Goal: Task Accomplishment & Management: Manage account settings

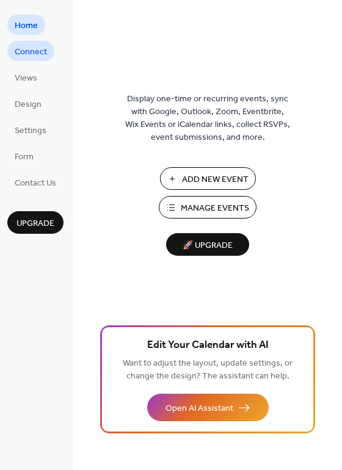
click at [39, 56] on span "Connect" at bounding box center [31, 52] width 32 height 13
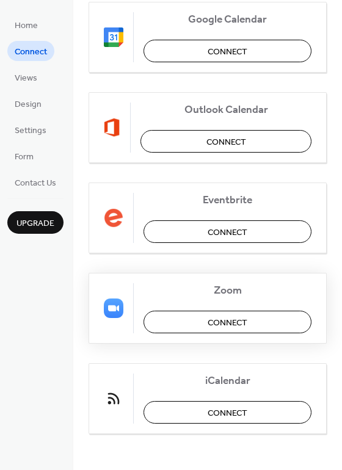
scroll to position [257, 0]
click at [235, 406] on span "Connect" at bounding box center [228, 412] width 40 height 13
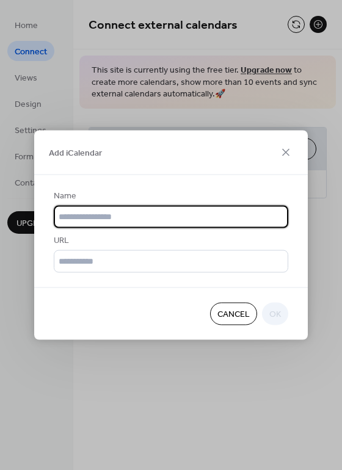
scroll to position [0, 0]
click at [285, 152] on icon at bounding box center [285, 152] width 7 height 7
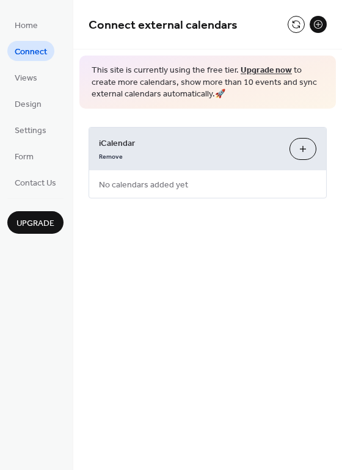
click at [27, 48] on span "Connect" at bounding box center [31, 52] width 32 height 13
click at [19, 27] on span "Home" at bounding box center [26, 26] width 23 height 13
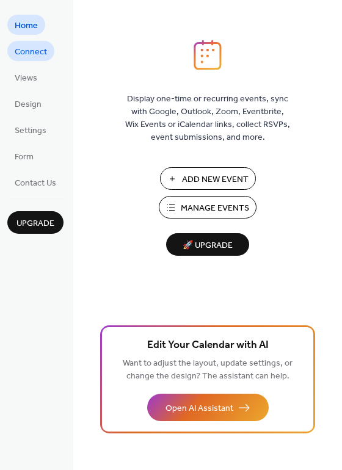
click at [24, 48] on span "Connect" at bounding box center [31, 52] width 32 height 13
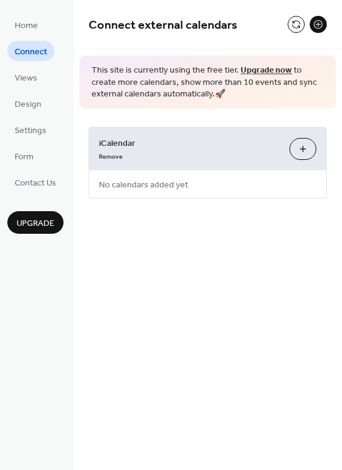
click at [307, 145] on button "Add iCalendar" at bounding box center [303, 149] width 27 height 22
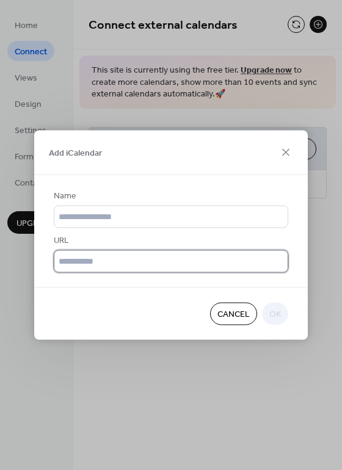
click at [102, 261] on input "text" at bounding box center [171, 261] width 235 height 23
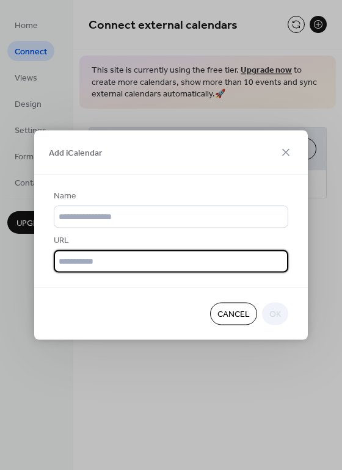
paste input "**********"
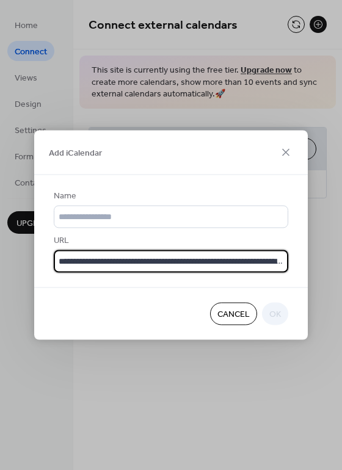
scroll to position [0, 448]
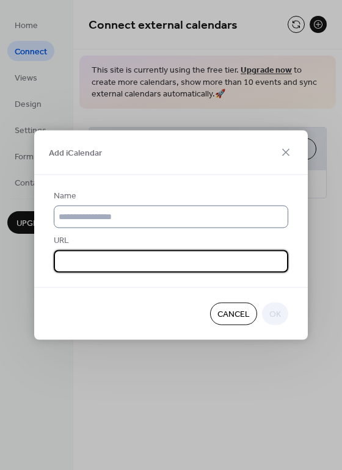
type input "**********"
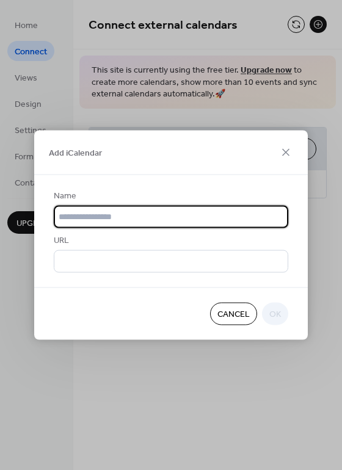
click at [236, 222] on input "text" at bounding box center [171, 217] width 235 height 23
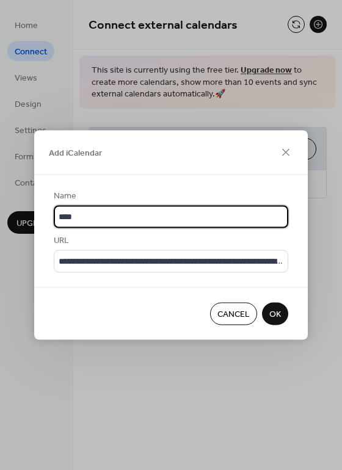
type input "****"
click at [259, 292] on div "Cancel OK" at bounding box center [171, 314] width 274 height 53
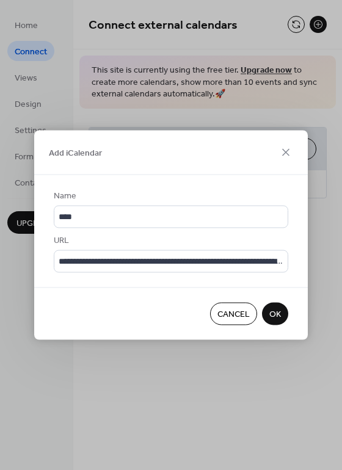
click at [268, 308] on button "OK" at bounding box center [275, 314] width 26 height 23
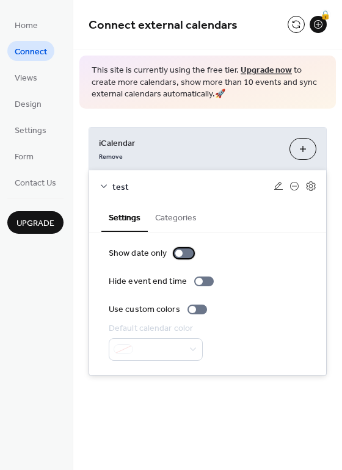
click at [182, 250] on div at bounding box center [184, 254] width 20 height 10
click at [184, 257] on div at bounding box center [184, 254] width 20 height 10
click at [176, 217] on button "Categories" at bounding box center [176, 217] width 56 height 28
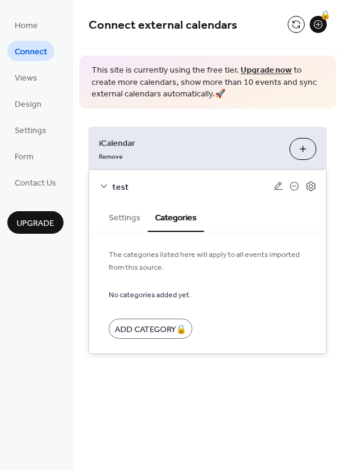
click at [115, 219] on button "Settings" at bounding box center [124, 217] width 46 height 28
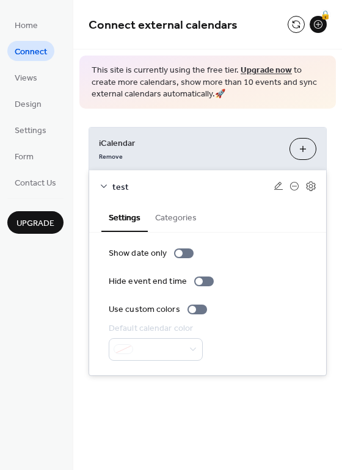
click at [104, 184] on icon at bounding box center [104, 186] width 10 height 10
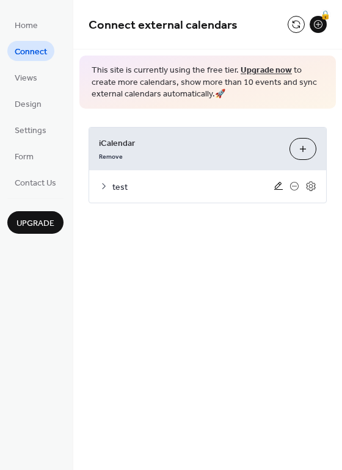
click at [277, 188] on icon at bounding box center [279, 186] width 10 height 10
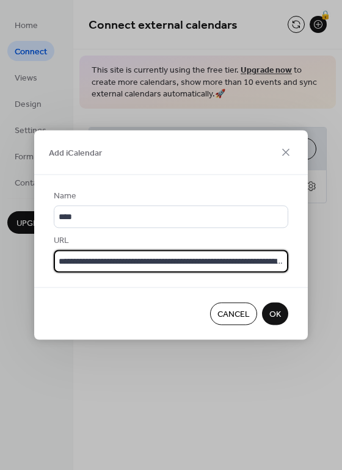
scroll to position [0, 448]
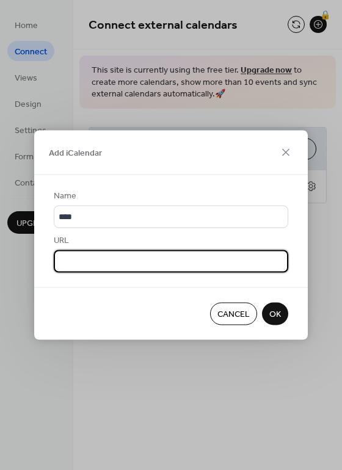
drag, startPoint x: 115, startPoint y: 259, endPoint x: 488, endPoint y: 257, distance: 372.6
click at [341, 257] on html "**********" at bounding box center [171, 235] width 342 height 470
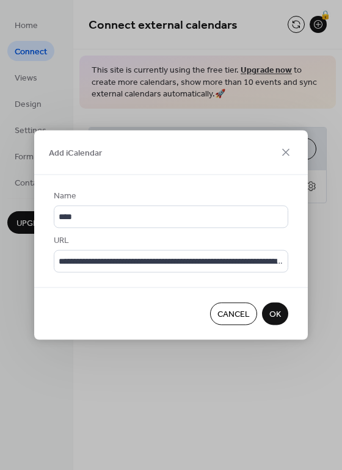
click at [275, 313] on span "OK" at bounding box center [275, 314] width 12 height 13
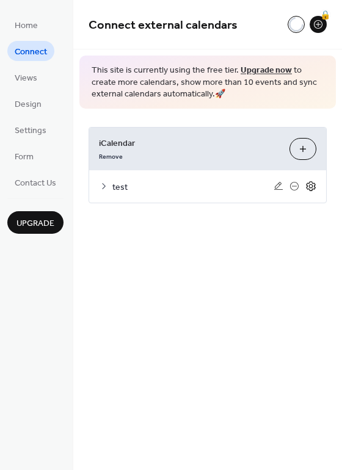
click at [312, 191] on icon at bounding box center [310, 186] width 9 height 10
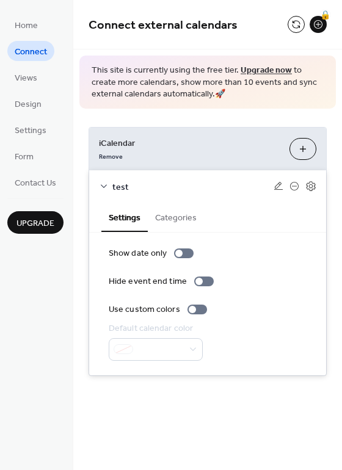
click at [172, 226] on button "Categories" at bounding box center [176, 217] width 56 height 28
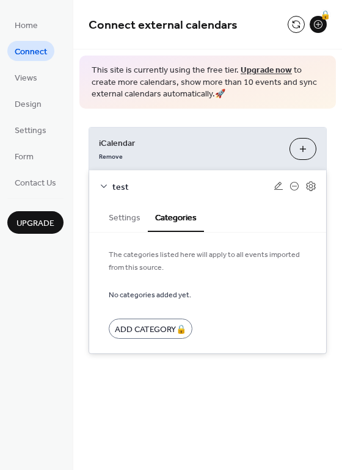
click at [268, 386] on div "Connect external calendars 🔒 This site is currently using the free tier. Upgrad…" at bounding box center [207, 195] width 269 height 391
click at [104, 188] on icon at bounding box center [104, 187] width 6 height 4
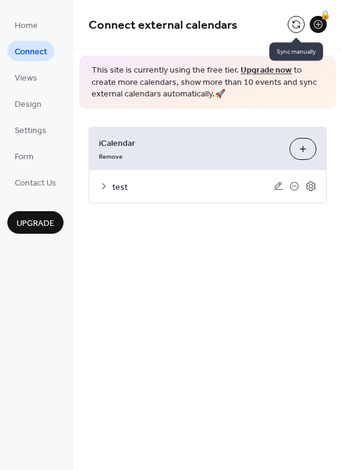
click at [296, 24] on button at bounding box center [296, 24] width 17 height 17
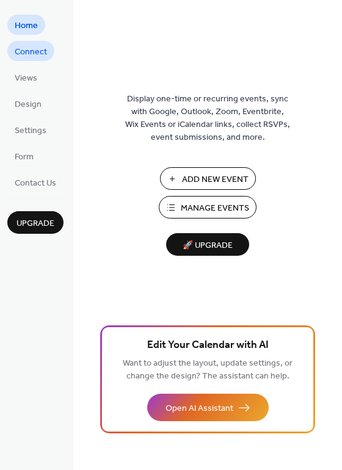
click at [40, 59] on span "Connect" at bounding box center [31, 52] width 32 height 13
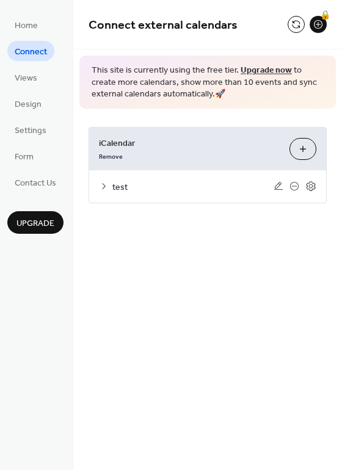
click at [304, 151] on button "Add iCalendar" at bounding box center [303, 149] width 27 height 22
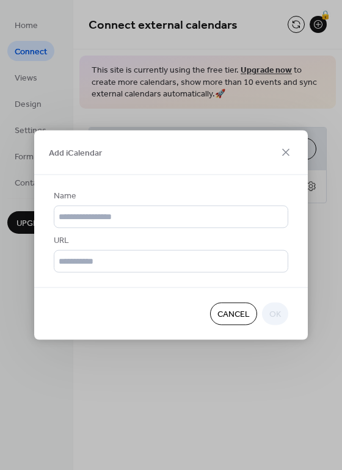
click at [238, 310] on span "Cancel" at bounding box center [233, 314] width 32 height 13
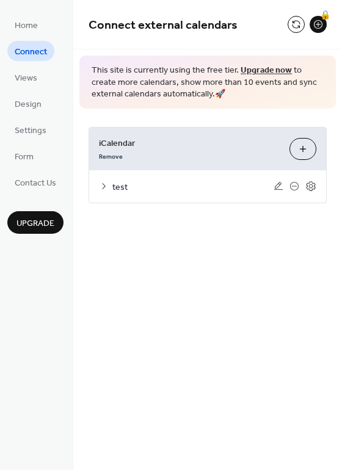
click at [301, 145] on button "Add iCalendar" at bounding box center [303, 149] width 27 height 22
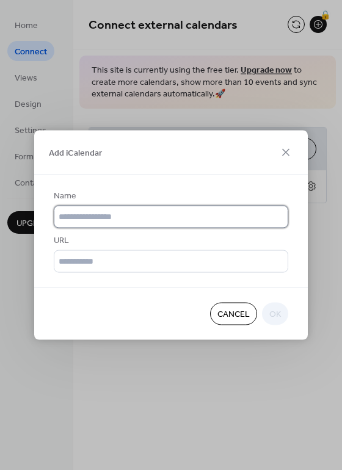
click at [157, 216] on input "text" at bounding box center [171, 217] width 235 height 23
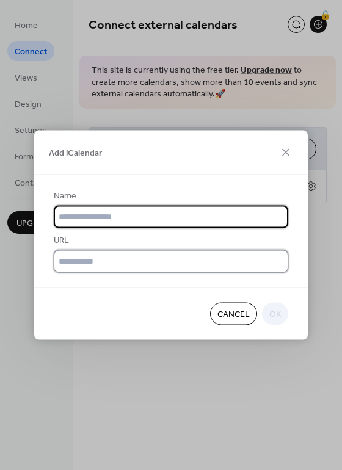
click at [95, 266] on input "text" at bounding box center [171, 261] width 235 height 23
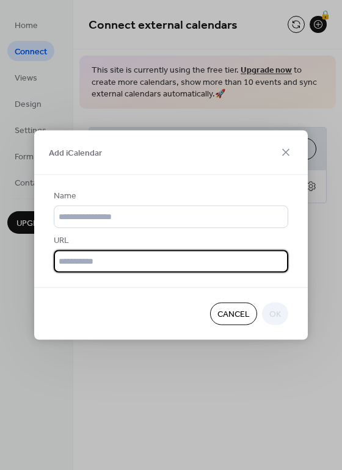
paste input "**********"
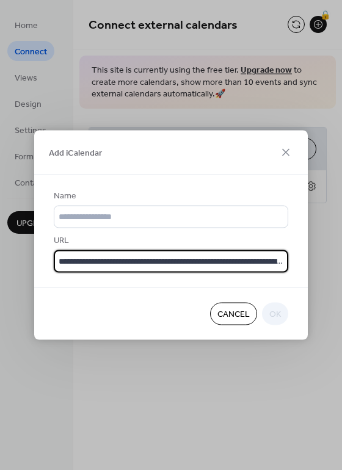
scroll to position [0, 454]
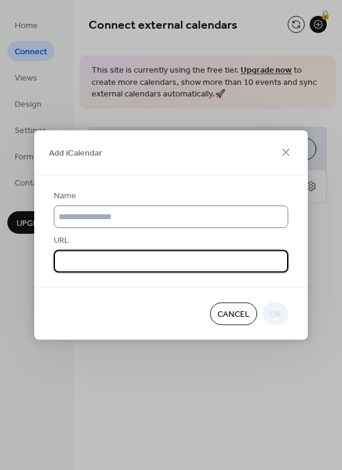
type input "**********"
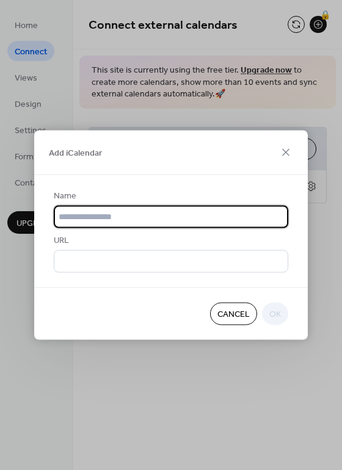
scroll to position [0, 0]
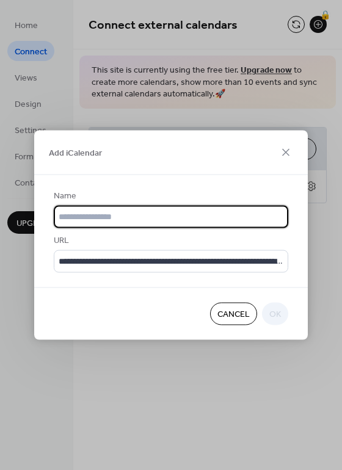
click at [101, 218] on input "text" at bounding box center [171, 217] width 235 height 23
type input "*****"
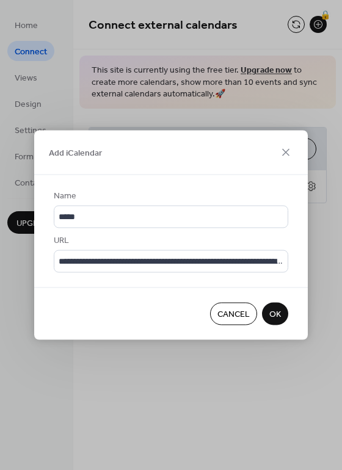
click at [278, 312] on span "OK" at bounding box center [275, 314] width 12 height 13
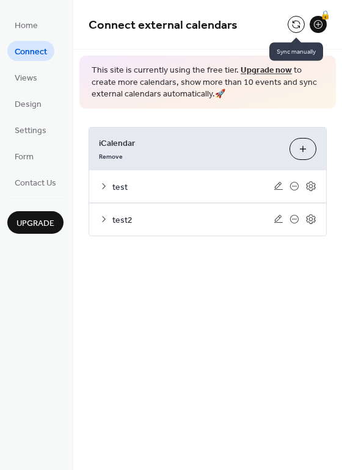
click at [293, 22] on button at bounding box center [296, 24] width 17 height 17
click at [101, 220] on icon at bounding box center [104, 219] width 10 height 10
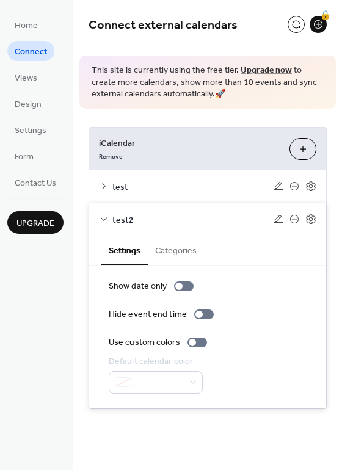
click at [101, 220] on icon at bounding box center [104, 219] width 10 height 10
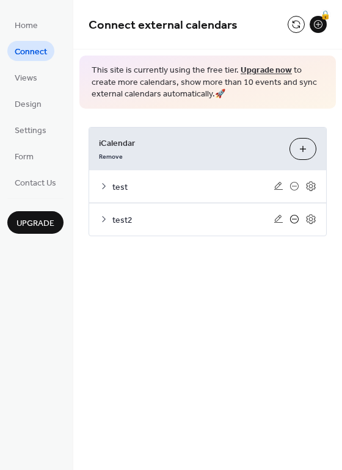
click at [294, 219] on icon at bounding box center [295, 219] width 10 height 10
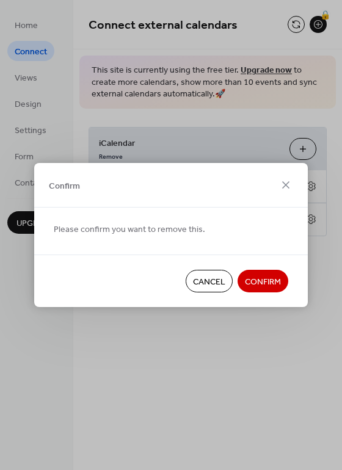
click at [257, 285] on span "Confirm" at bounding box center [263, 282] width 36 height 13
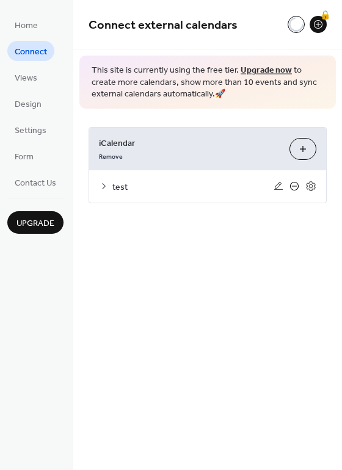
click at [293, 186] on icon at bounding box center [294, 186] width 5 height 1
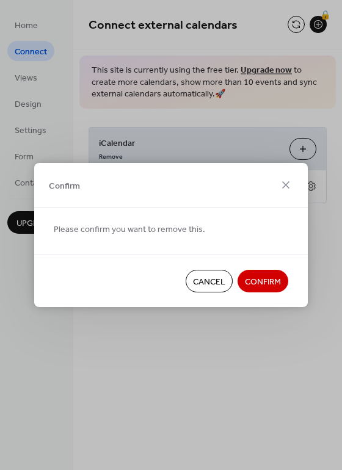
click at [266, 276] on span "Confirm" at bounding box center [263, 282] width 36 height 13
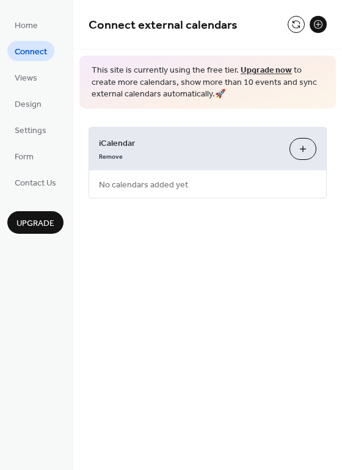
click at [299, 147] on button "Add iCalendar" at bounding box center [303, 149] width 27 height 22
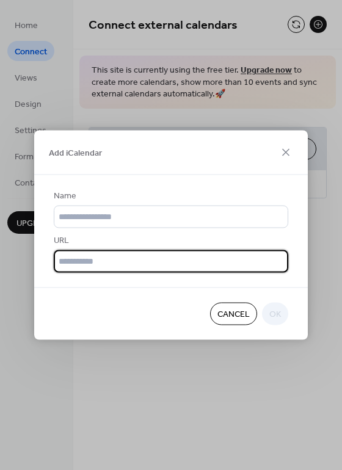
click at [101, 266] on input "text" at bounding box center [171, 261] width 235 height 23
paste input "**********"
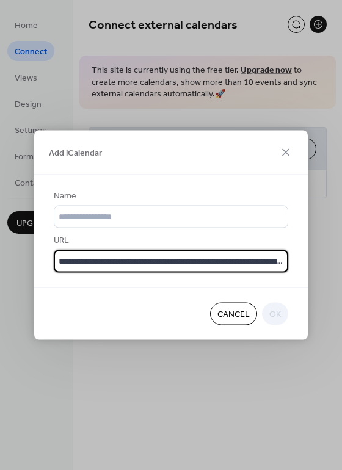
scroll to position [0, 477]
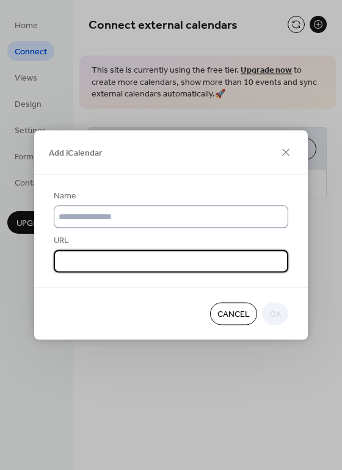
type input "**********"
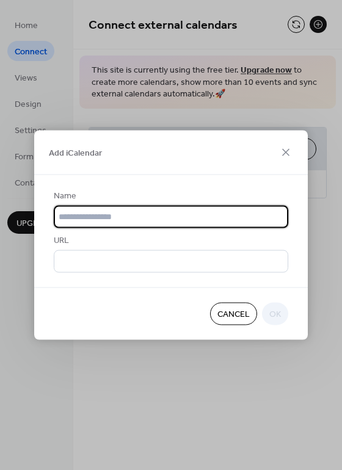
scroll to position [0, 0]
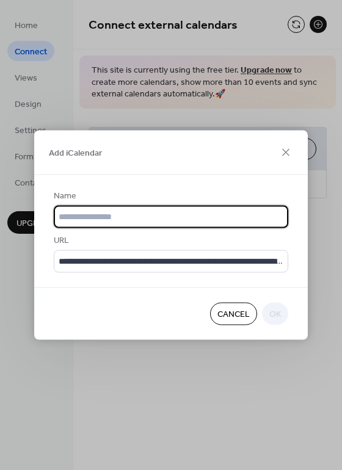
click at [97, 216] on input "text" at bounding box center [171, 217] width 235 height 23
type input "*****"
click at [274, 314] on span "OK" at bounding box center [275, 314] width 12 height 13
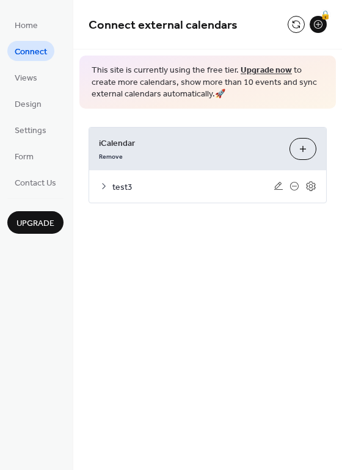
click at [107, 188] on icon at bounding box center [104, 186] width 10 height 10
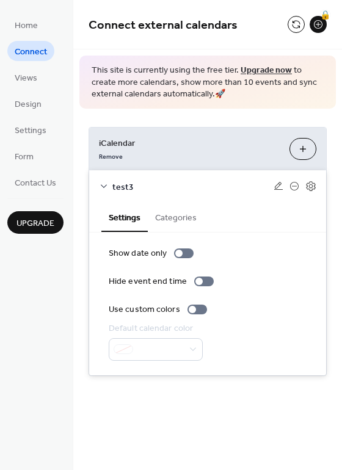
click at [108, 186] on icon at bounding box center [104, 186] width 10 height 10
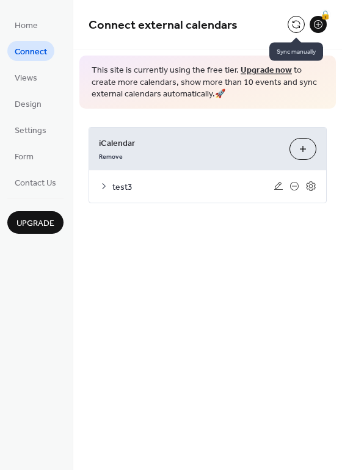
click at [296, 24] on button at bounding box center [296, 24] width 17 height 17
click at [296, 184] on icon at bounding box center [295, 186] width 10 height 10
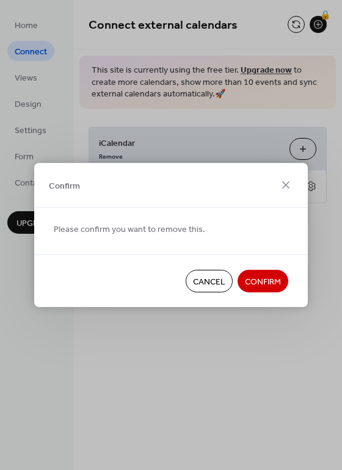
click at [266, 289] on span "Confirm" at bounding box center [263, 282] width 36 height 13
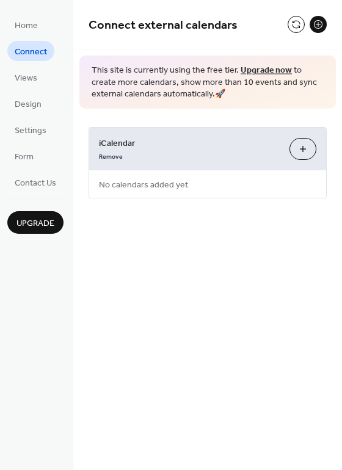
click at [301, 147] on button "Add iCalendar" at bounding box center [303, 149] width 27 height 22
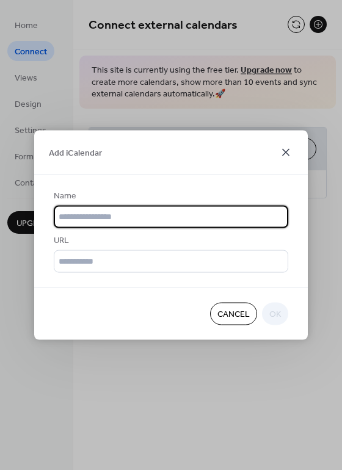
click at [289, 157] on icon at bounding box center [286, 152] width 15 height 15
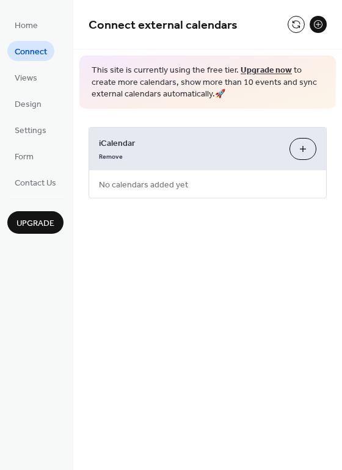
click at [123, 158] on div "Remove" at bounding box center [189, 155] width 181 height 13
click at [117, 158] on link "Remove" at bounding box center [111, 155] width 24 height 13
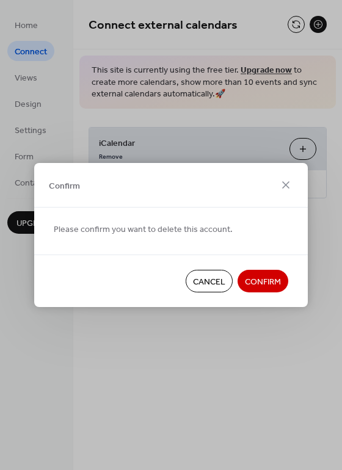
click at [258, 279] on span "Confirm" at bounding box center [263, 282] width 36 height 13
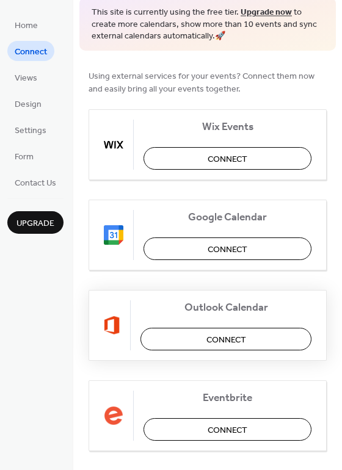
scroll to position [61, 0]
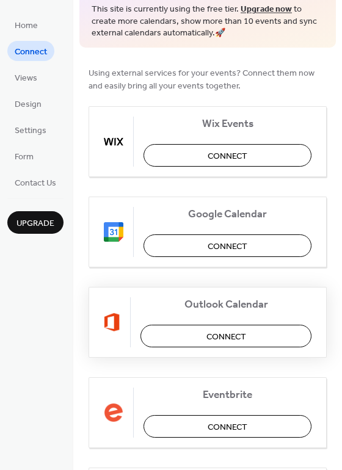
click at [198, 340] on button "Connect" at bounding box center [225, 336] width 171 height 23
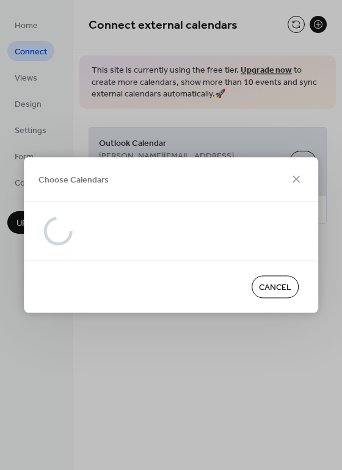
scroll to position [0, 0]
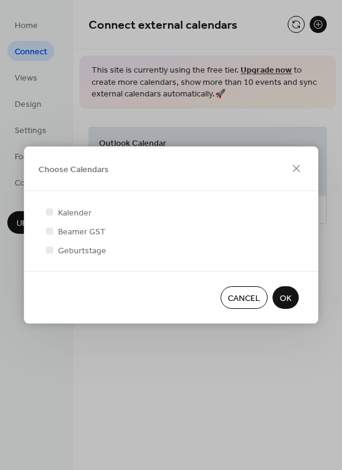
click at [252, 298] on span "Cancel" at bounding box center [244, 299] width 32 height 13
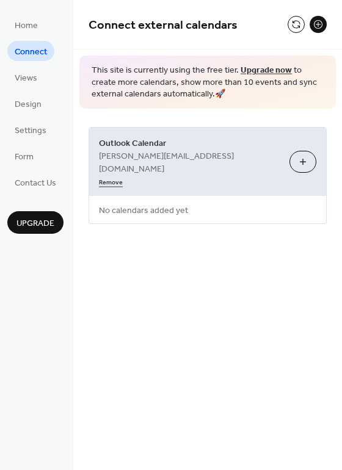
click at [123, 175] on link "Remove" at bounding box center [111, 181] width 24 height 13
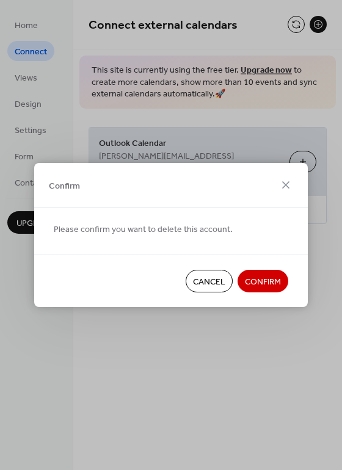
click at [260, 269] on div "Cancel Confirm" at bounding box center [171, 281] width 274 height 53
click at [258, 276] on span "Confirm" at bounding box center [263, 282] width 36 height 13
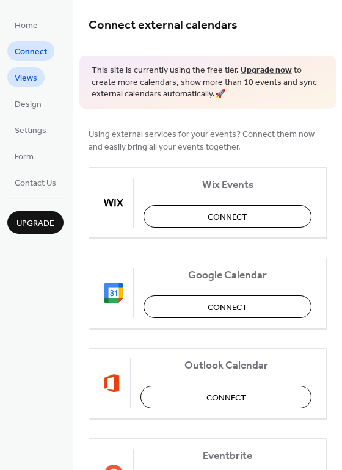
click at [24, 76] on span "Views" at bounding box center [26, 78] width 23 height 13
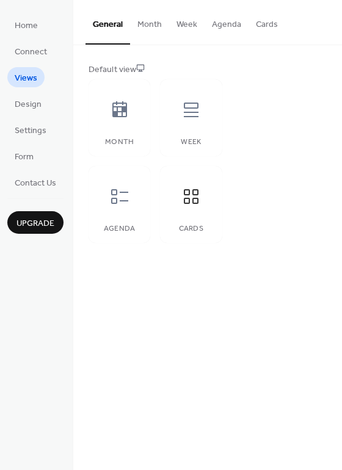
click at [153, 24] on button "Month" at bounding box center [149, 21] width 39 height 43
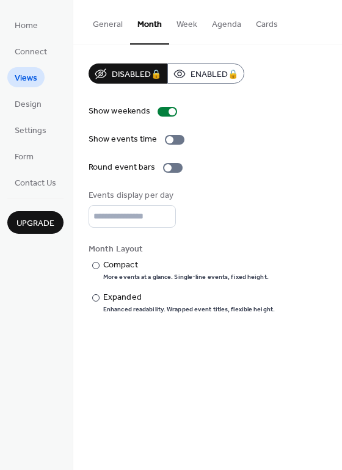
click at [181, 24] on button "Week" at bounding box center [186, 21] width 35 height 43
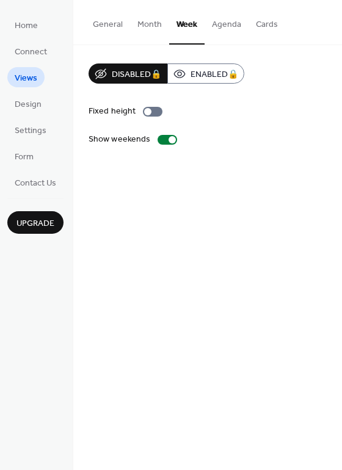
click at [110, 26] on button "General" at bounding box center [108, 21] width 45 height 43
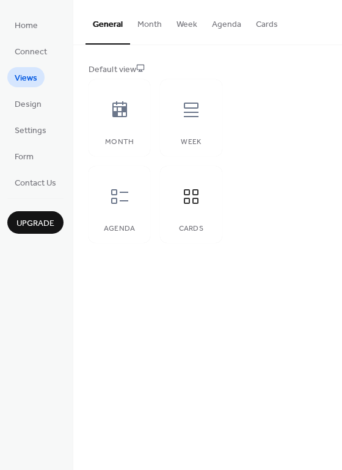
click at [158, 27] on button "Month" at bounding box center [149, 21] width 39 height 43
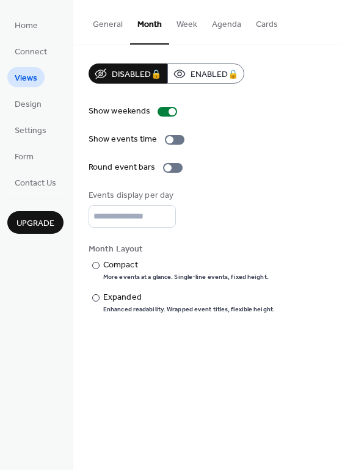
click at [109, 24] on button "General" at bounding box center [108, 21] width 45 height 43
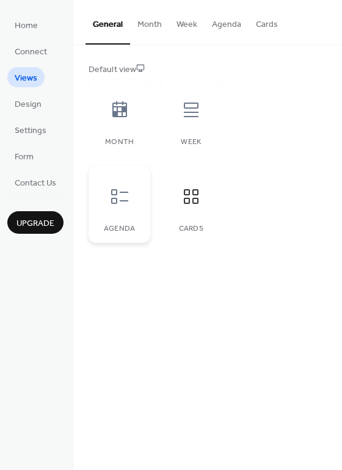
click at [125, 199] on icon at bounding box center [120, 197] width 20 height 20
click at [184, 205] on icon at bounding box center [191, 197] width 20 height 20
click at [186, 24] on button "Week" at bounding box center [186, 21] width 35 height 43
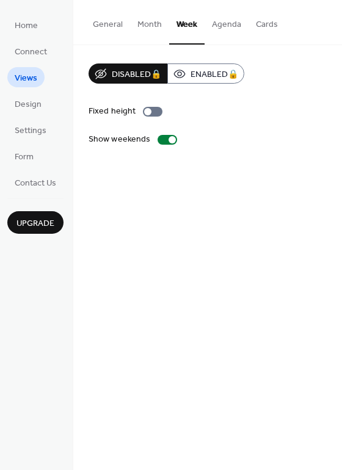
click at [210, 24] on button "Agenda" at bounding box center [227, 21] width 44 height 43
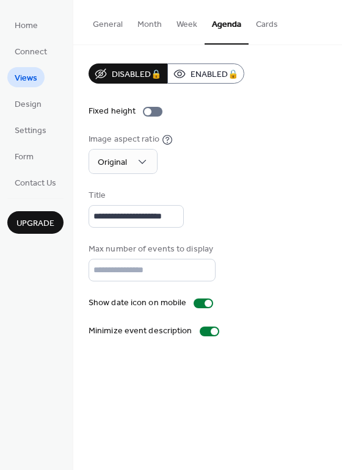
click at [271, 24] on button "Cards" at bounding box center [267, 21] width 37 height 43
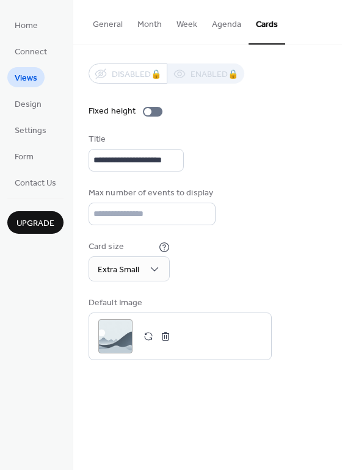
click at [156, 27] on button "Month" at bounding box center [149, 21] width 39 height 43
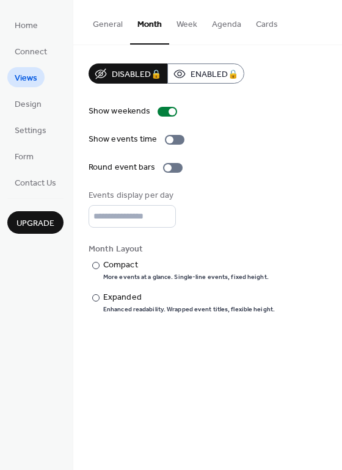
click at [42, 93] on li "Design" at bounding box center [28, 103] width 42 height 20
click at [37, 98] on span "Design" at bounding box center [28, 104] width 27 height 13
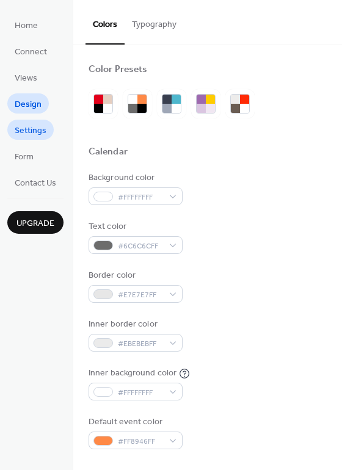
click at [24, 135] on span "Settings" at bounding box center [31, 131] width 32 height 13
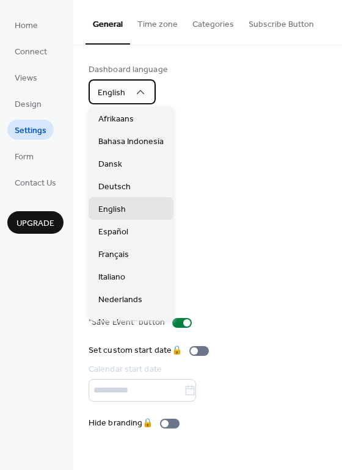
click at [129, 99] on div "English" at bounding box center [122, 91] width 67 height 25
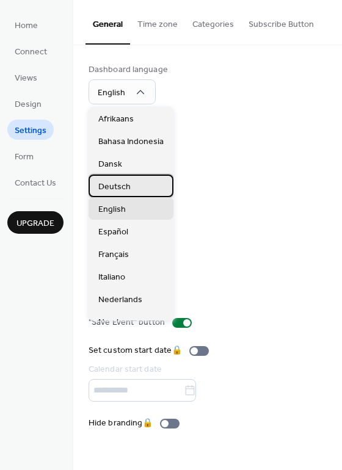
click at [117, 179] on div "Deutsch" at bounding box center [131, 186] width 85 height 23
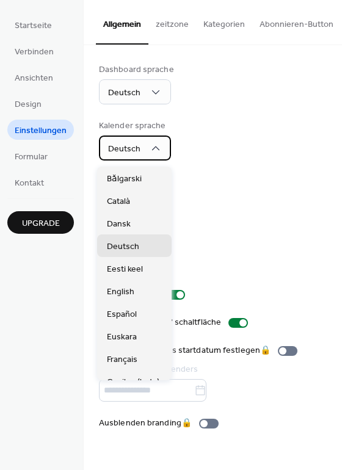
click at [136, 150] on span "Deutsch" at bounding box center [124, 149] width 32 height 16
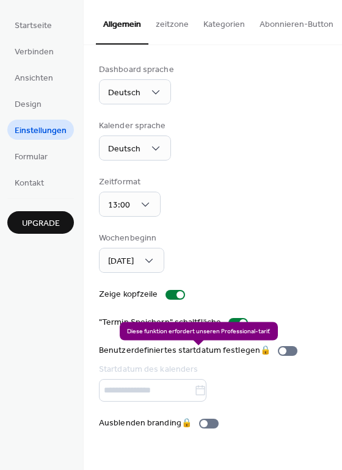
click at [281, 352] on div "Benutzerdefiniertes startdatum festlegen 🔒 Startdatum des kalenders" at bounding box center [200, 372] width 203 height 57
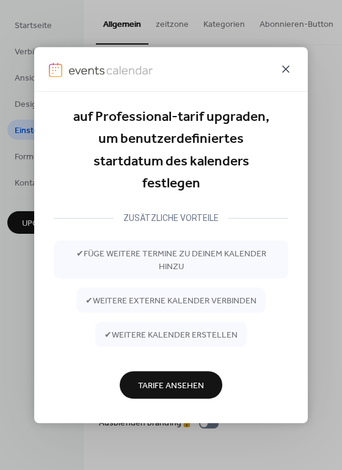
click at [286, 68] on icon at bounding box center [286, 69] width 15 height 15
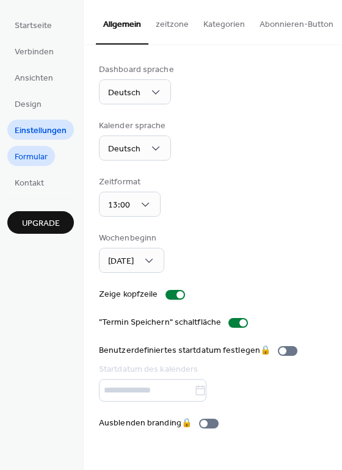
click at [42, 162] on span "Formular" at bounding box center [31, 157] width 33 height 13
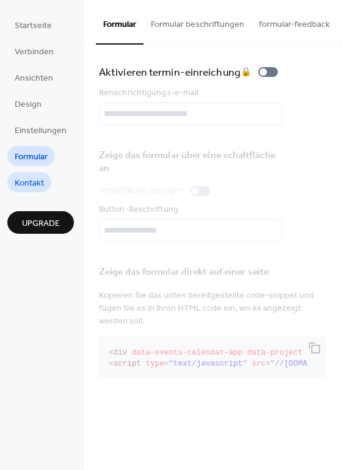
click at [35, 182] on span "Kontakt" at bounding box center [29, 183] width 29 height 13
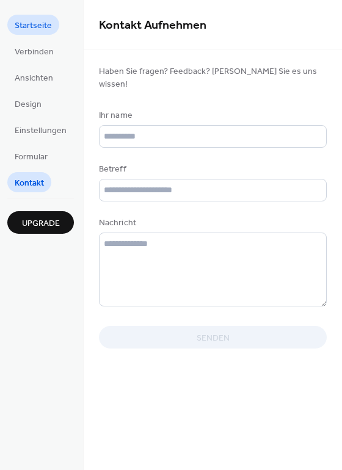
click at [48, 28] on span "Startseite" at bounding box center [33, 26] width 37 height 13
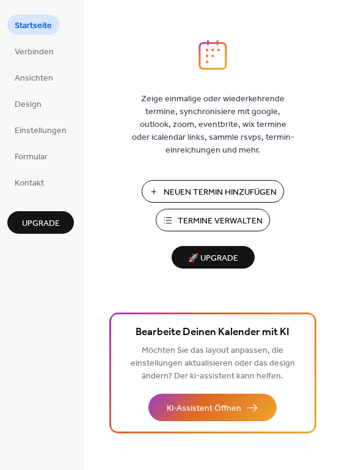
click at [177, 188] on span "Neuen Termin Hinzufügen" at bounding box center [220, 192] width 113 height 13
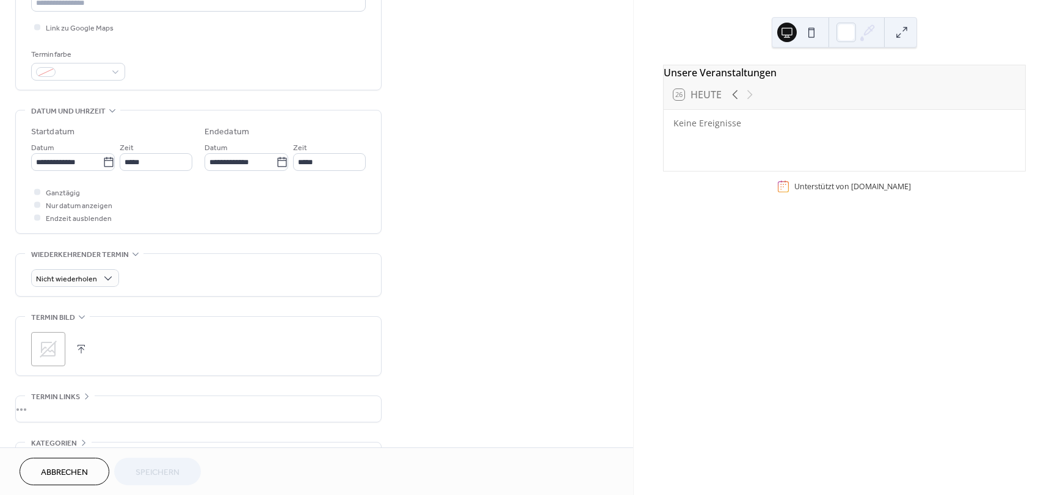
scroll to position [305, 0]
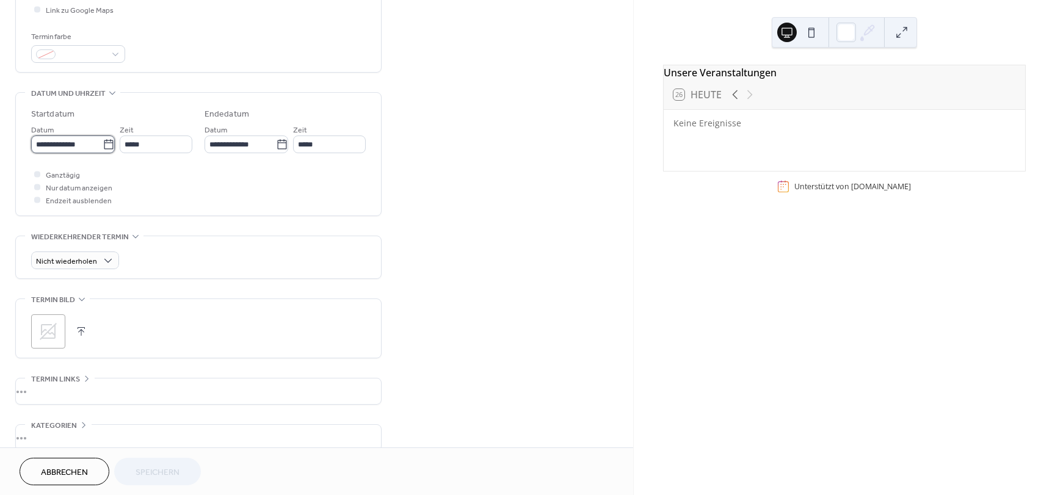
click at [74, 142] on input "**********" at bounding box center [66, 145] width 71 height 18
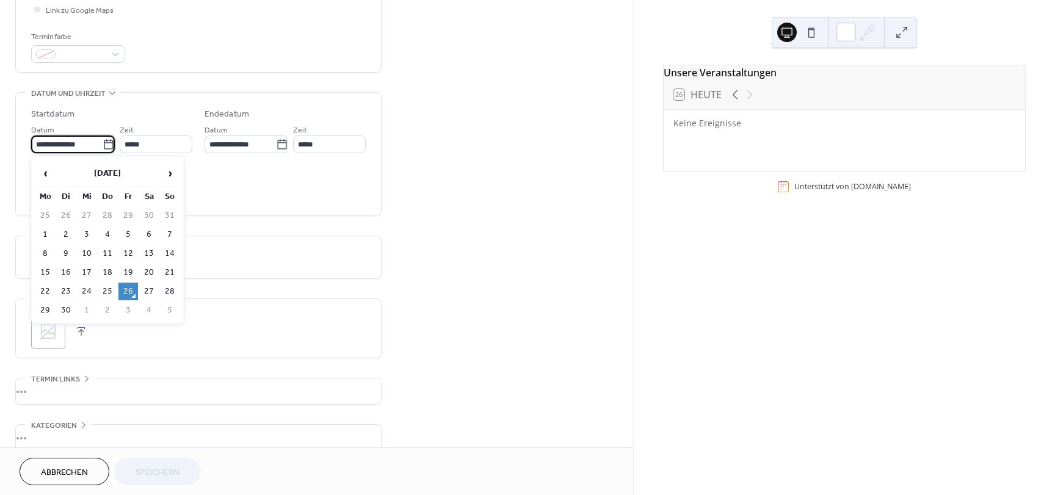
click at [258, 184] on div "Ganztägig Nur datum anzeigen Endzeit ausblenden" at bounding box center [198, 187] width 335 height 38
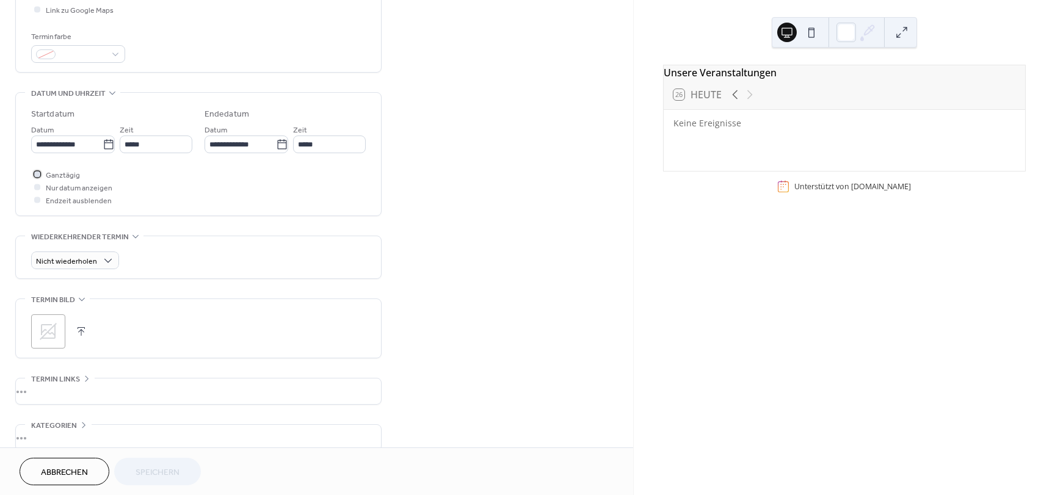
click at [67, 177] on span "Ganztägig" at bounding box center [63, 175] width 34 height 13
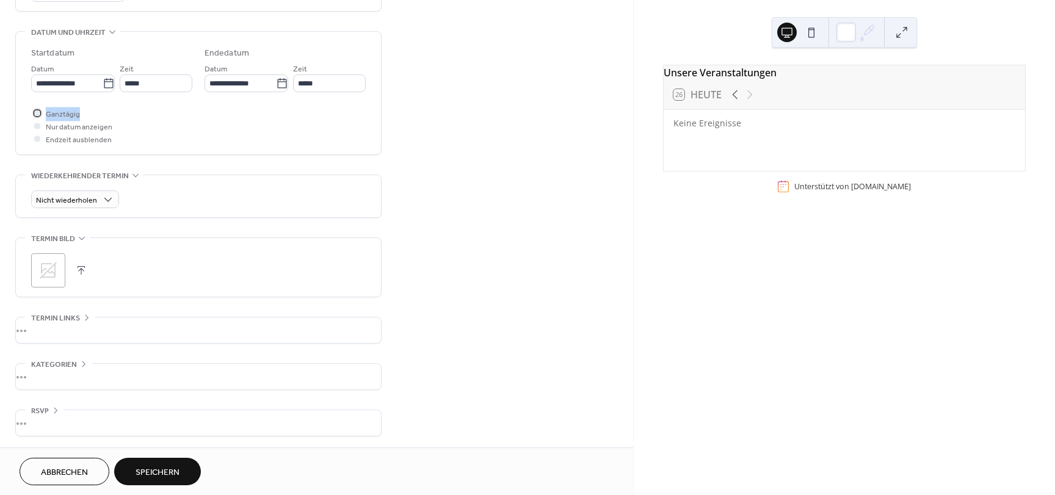
scroll to position [368, 0]
click at [68, 329] on div "•••" at bounding box center [198, 329] width 365 height 26
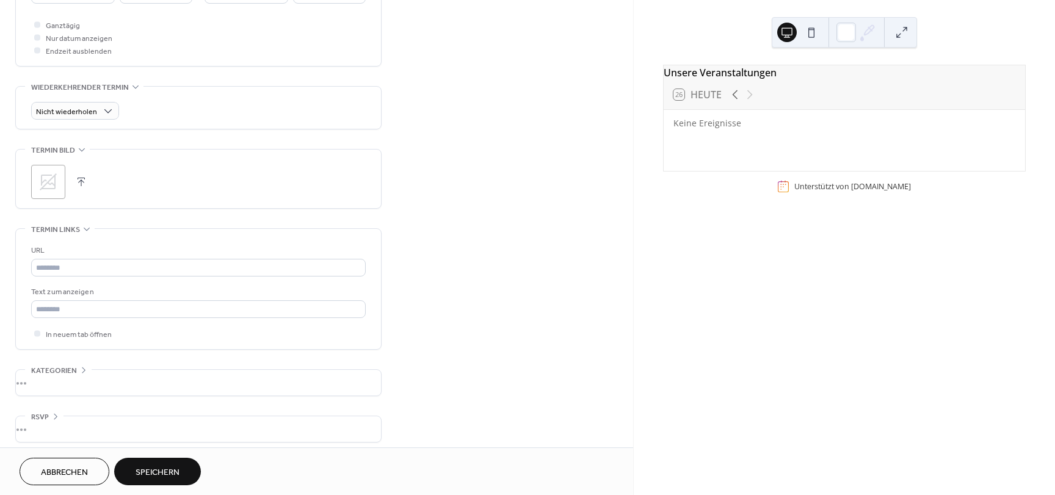
scroll to position [462, 0]
click at [73, 363] on div "•••" at bounding box center [198, 376] width 365 height 26
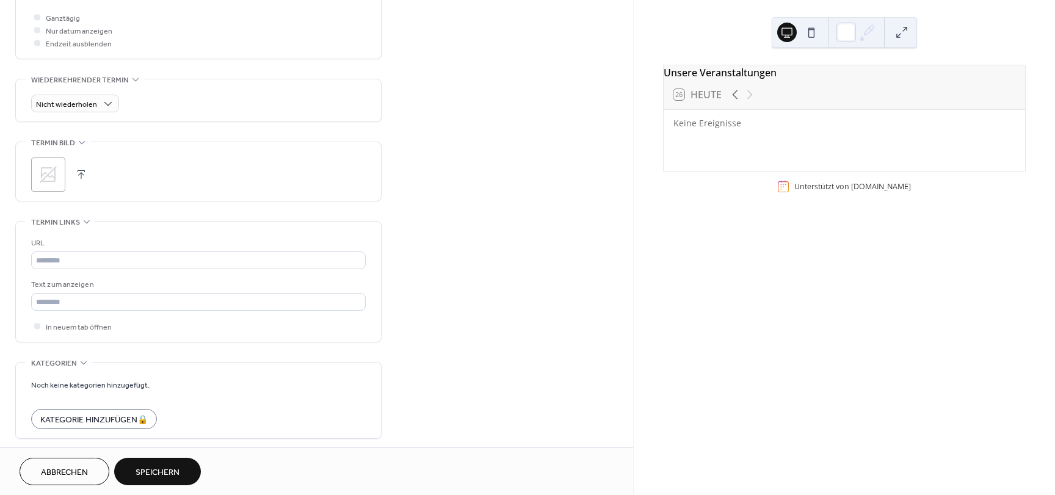
scroll to position [512, 0]
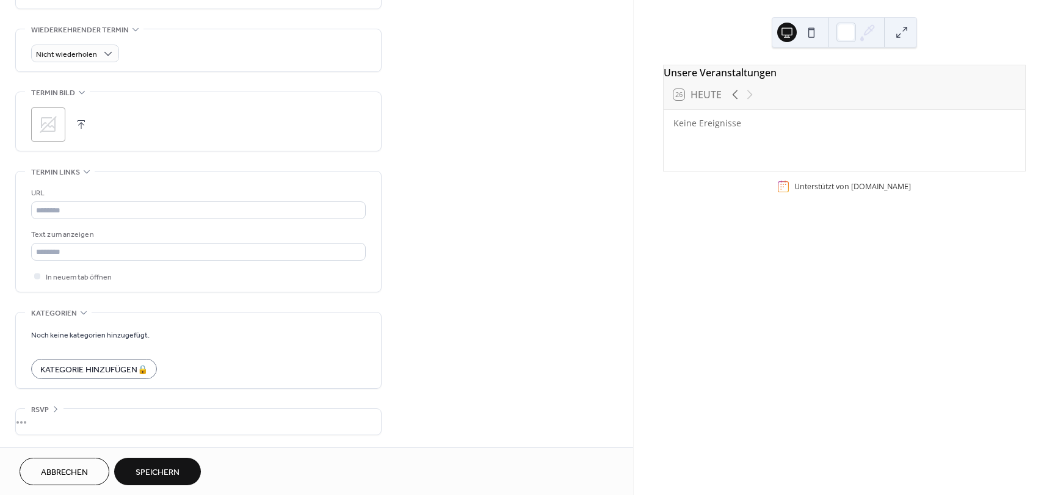
click at [57, 414] on div "•••" at bounding box center [198, 422] width 365 height 26
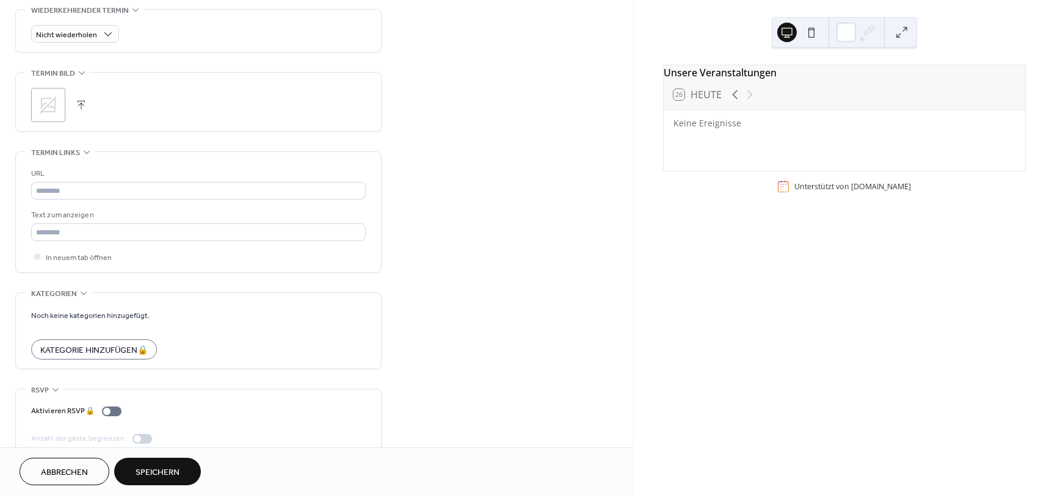
scroll to position [552, 0]
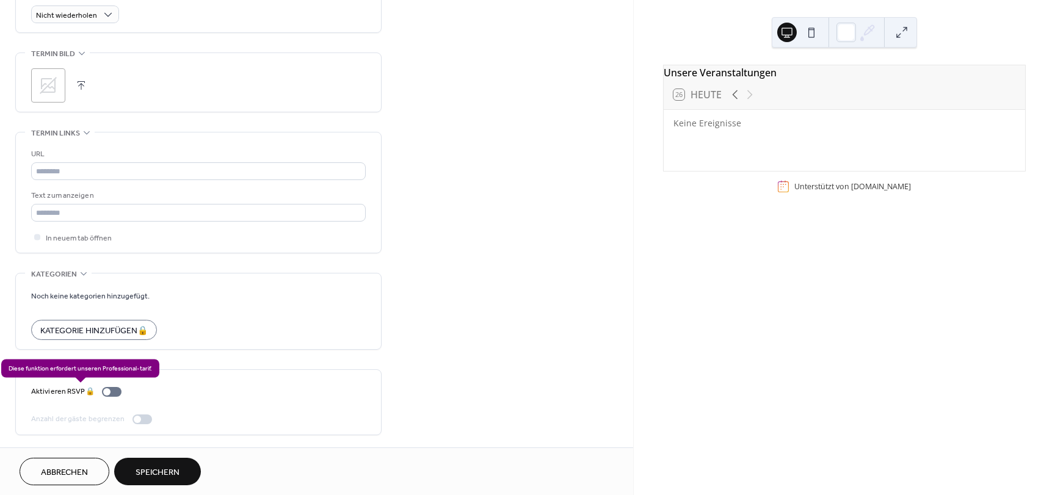
click at [114, 393] on div "Aktivieren RSVP 🔒" at bounding box center [78, 391] width 95 height 13
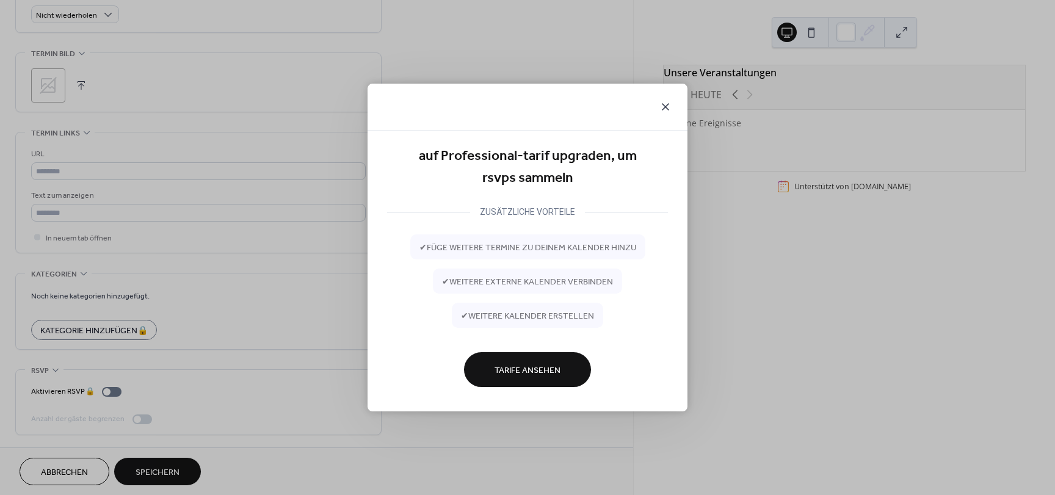
click at [662, 106] on icon at bounding box center [665, 107] width 15 height 15
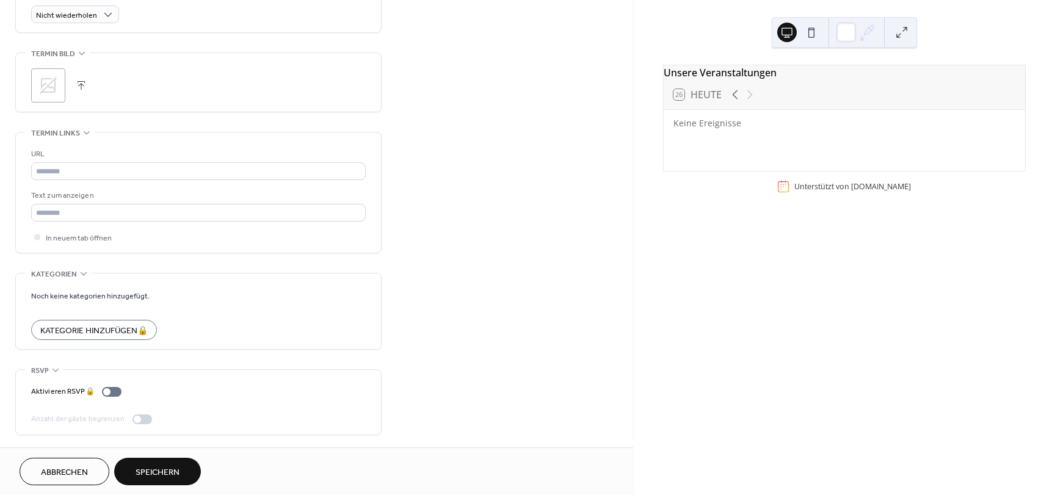
click at [73, 471] on span "Abbrechen" at bounding box center [64, 473] width 47 height 13
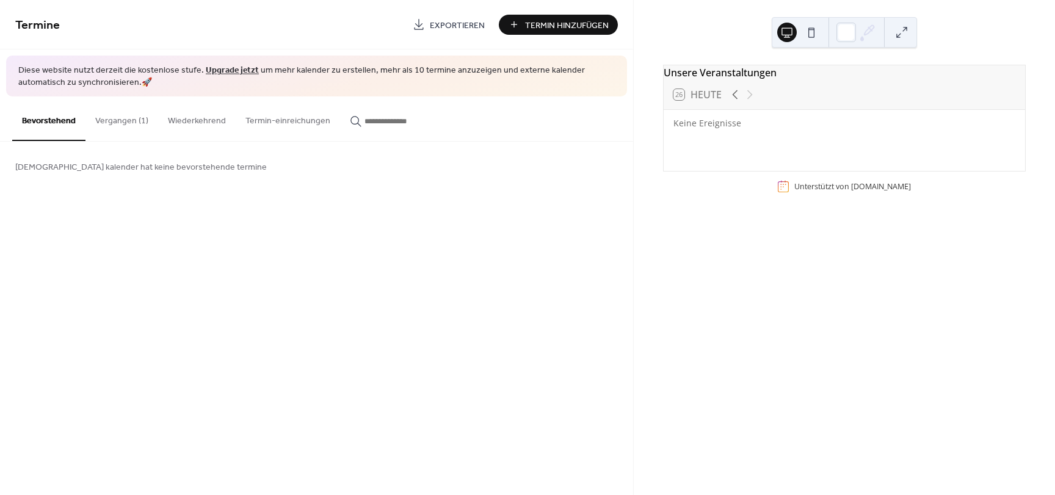
click at [110, 125] on button "Vergangen (1)" at bounding box center [122, 118] width 73 height 43
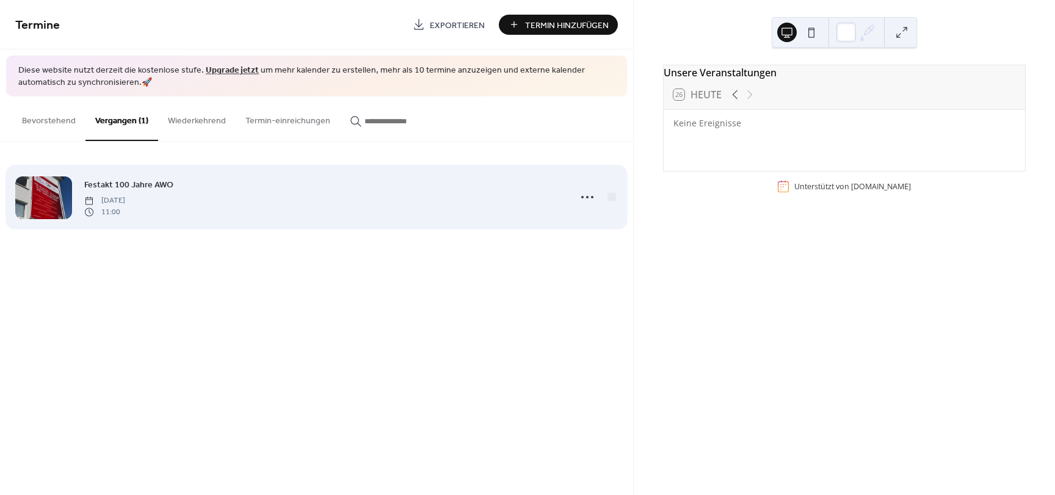
click at [55, 186] on div at bounding box center [43, 198] width 57 height 43
